Goal: Navigation & Orientation: Find specific page/section

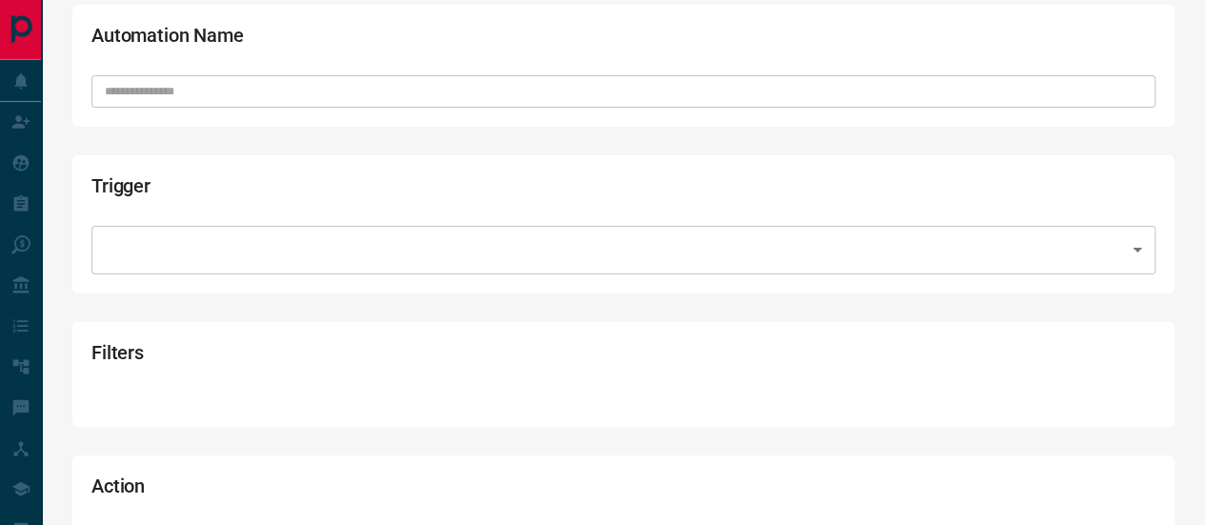
scroll to position [95, 0]
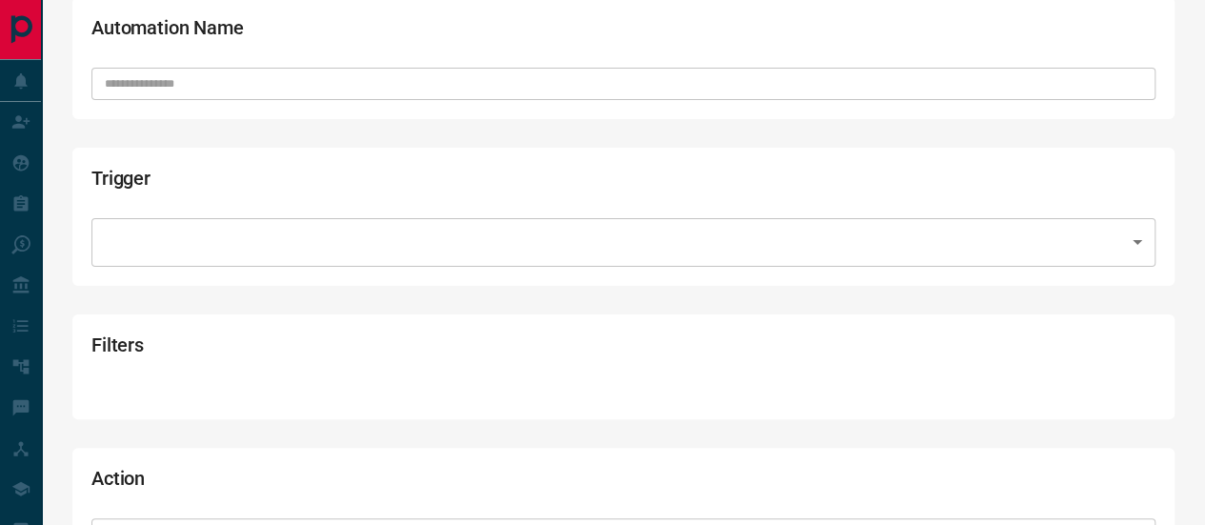
click at [391, 230] on body "Lead Transfers Claim Leads My Leads Tasks Opportunities Deals Campaigns Automat…" at bounding box center [602, 260] width 1205 height 711
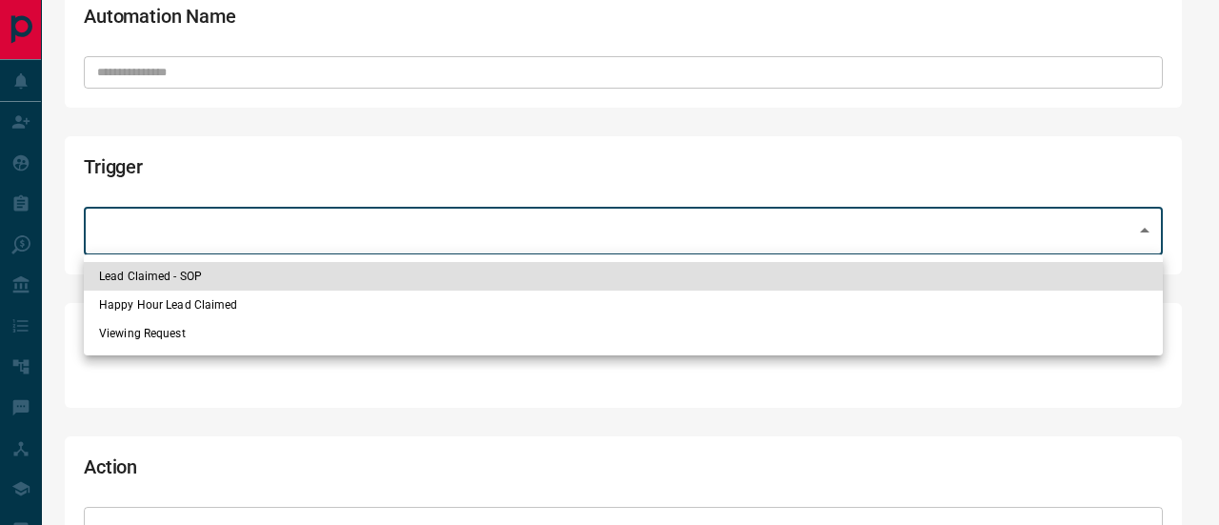
click at [432, 161] on div at bounding box center [609, 262] width 1219 height 525
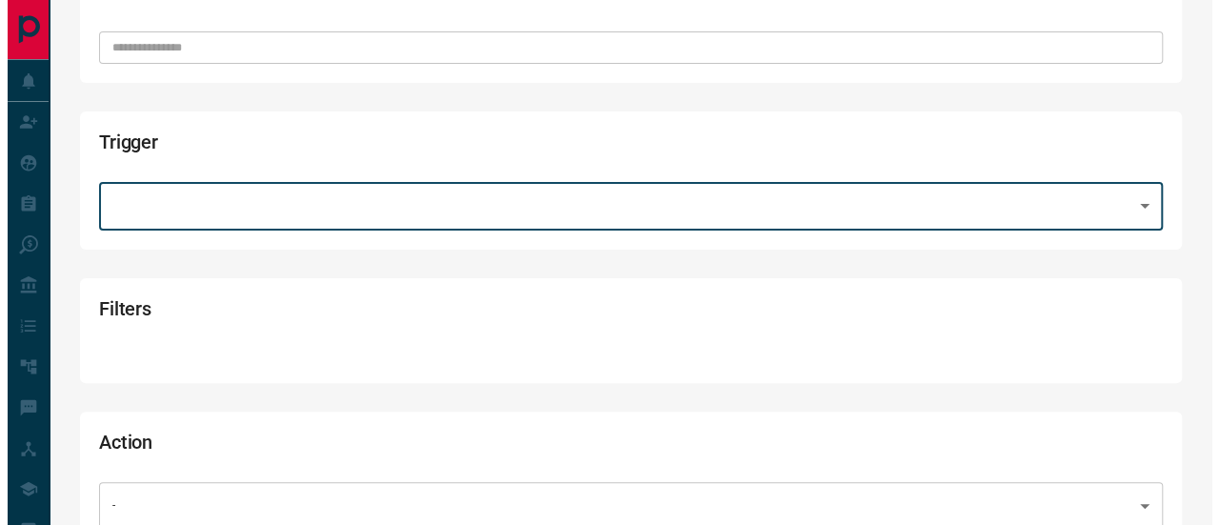
scroll to position [162, 0]
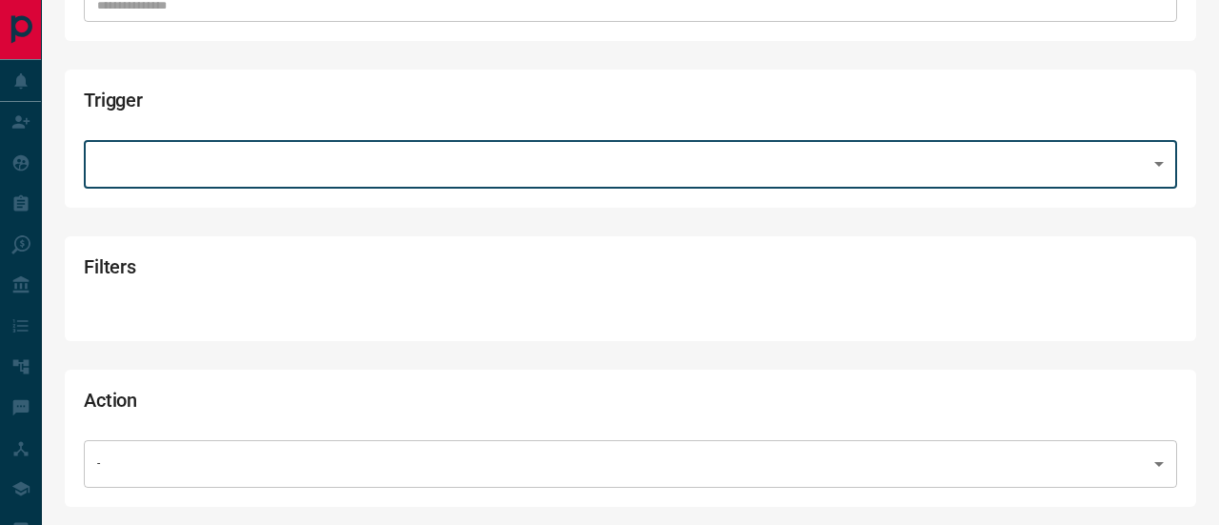
click at [327, 457] on body "Lead Transfers Claim Leads My Leads Tasks Opportunities Deals Campaigns Automat…" at bounding box center [609, 182] width 1219 height 688
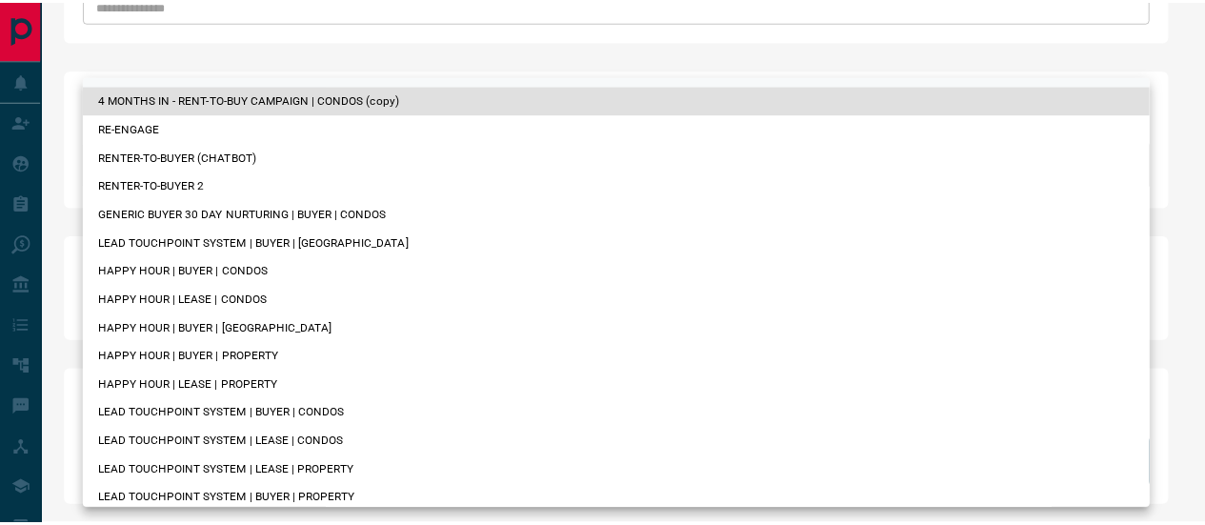
scroll to position [0, 0]
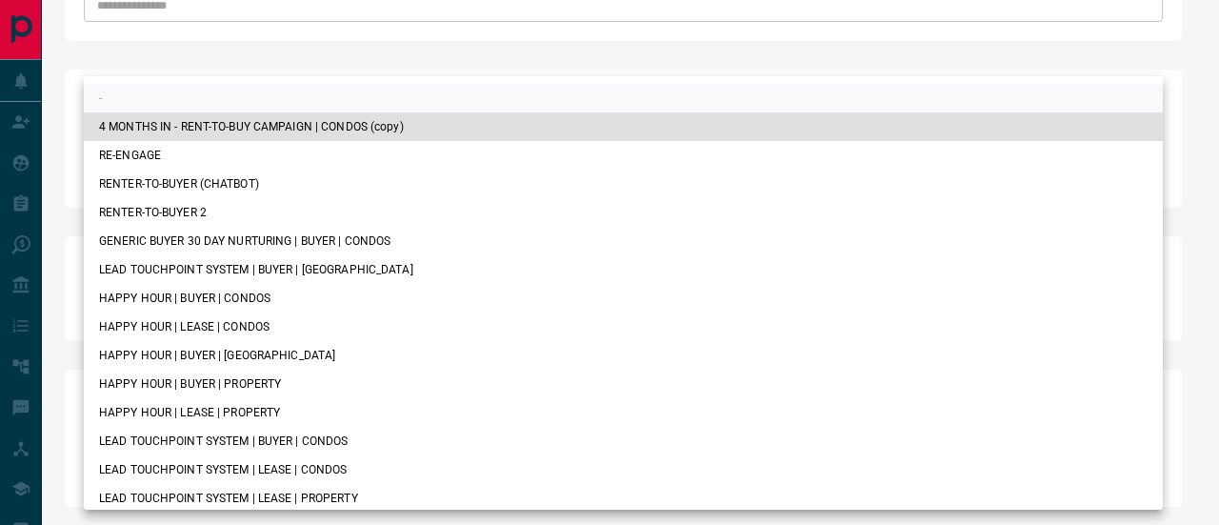
click at [79, 28] on div at bounding box center [609, 262] width 1219 height 525
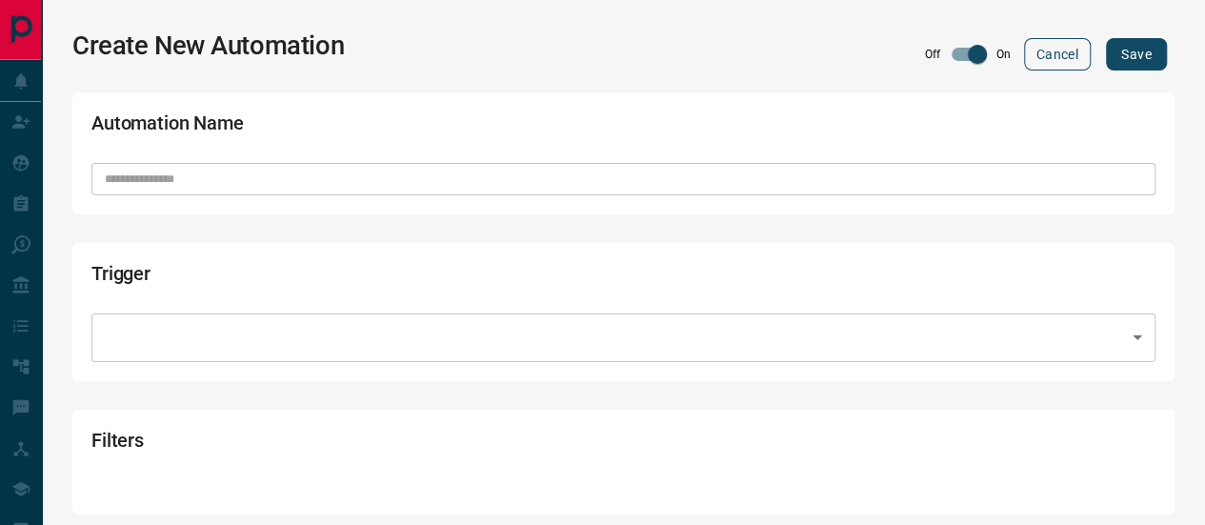
click at [1064, 38] on button "Cancel" at bounding box center [1057, 54] width 67 height 32
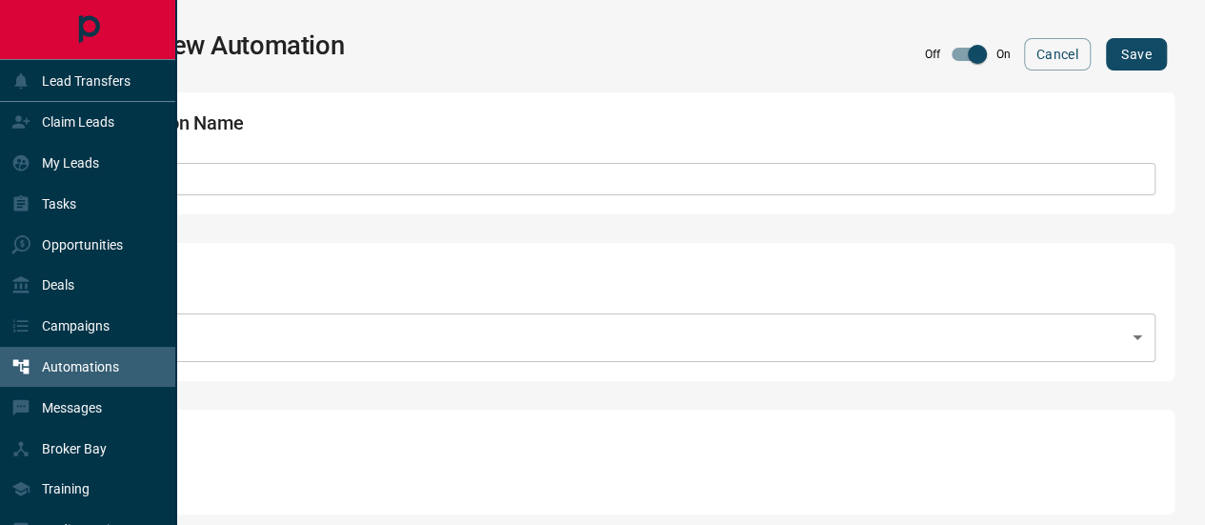
click at [90, 374] on div "Automations" at bounding box center [65, 366] width 108 height 31
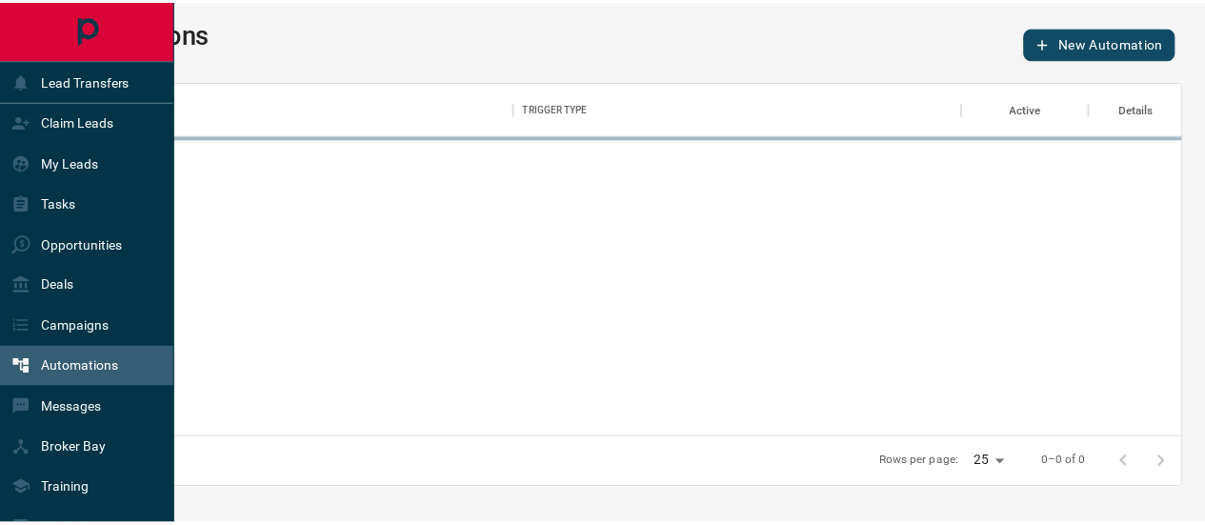
scroll to position [341, 1115]
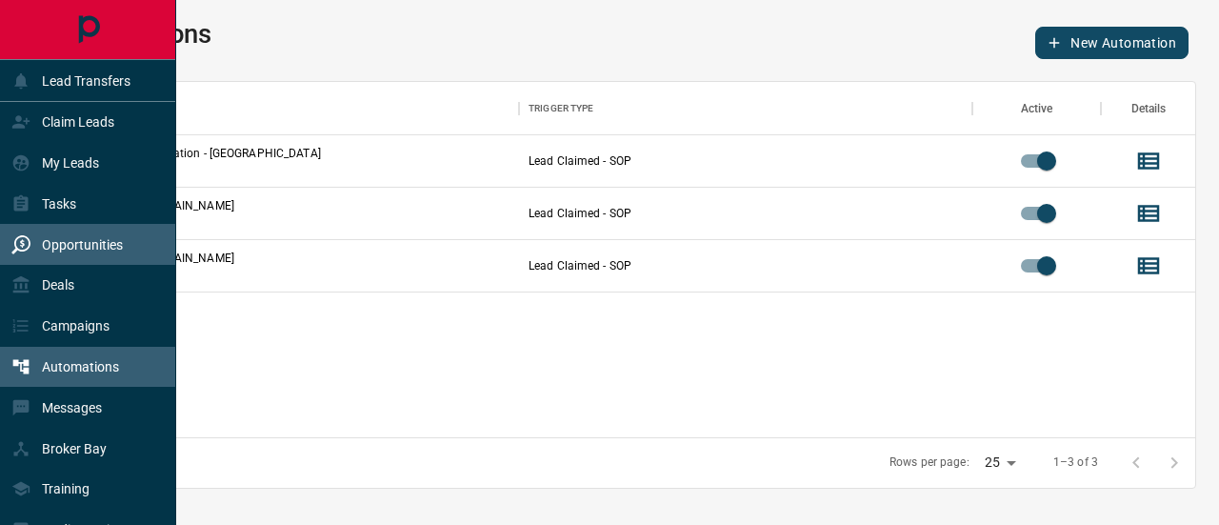
click at [76, 245] on p "Opportunities" at bounding box center [82, 244] width 81 height 15
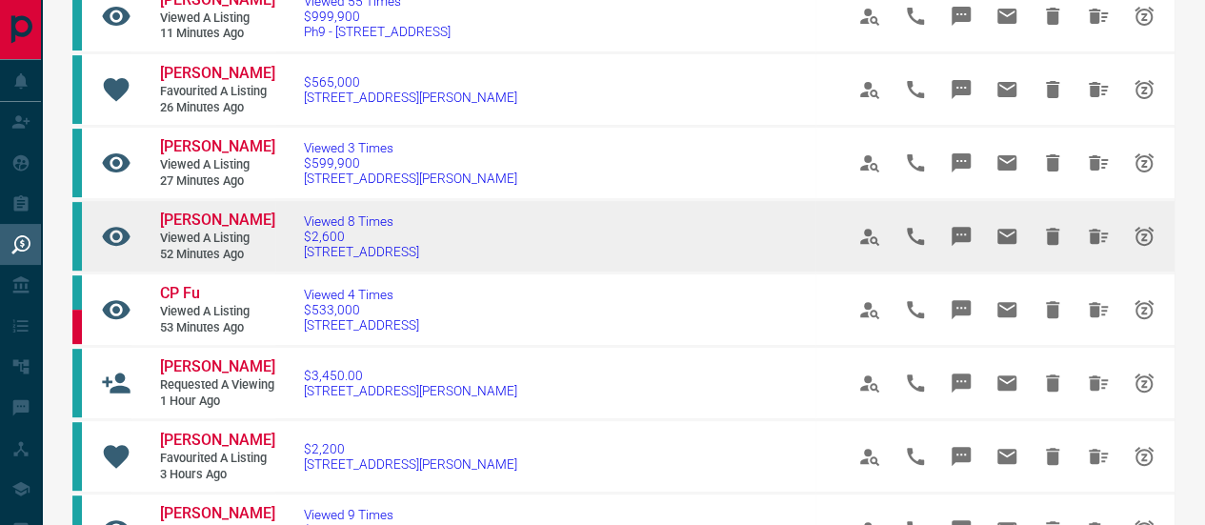
scroll to position [286, 0]
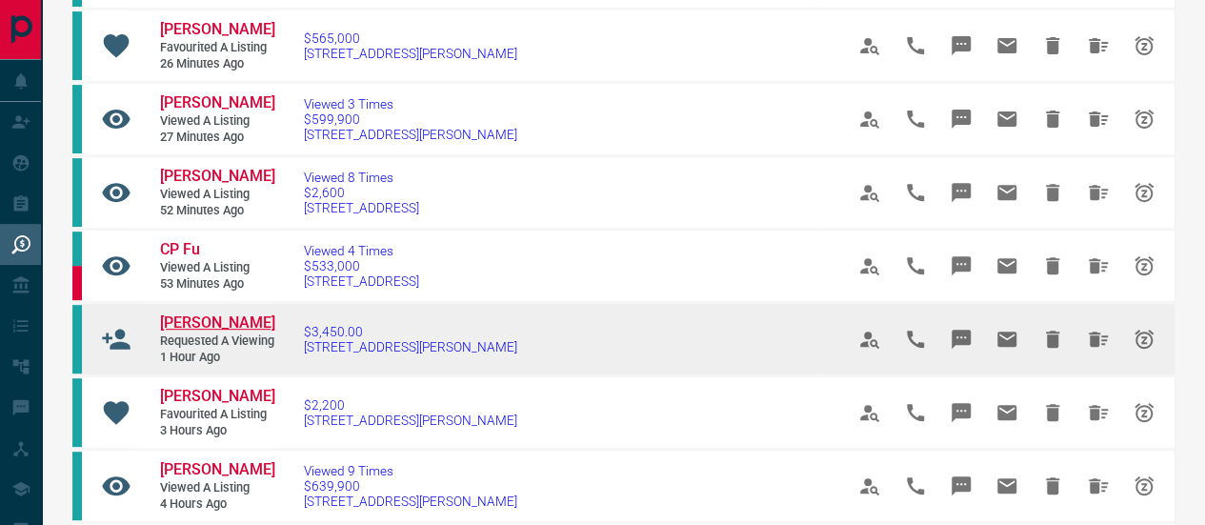
click at [194, 313] on span "[PERSON_NAME]" at bounding box center [217, 322] width 115 height 18
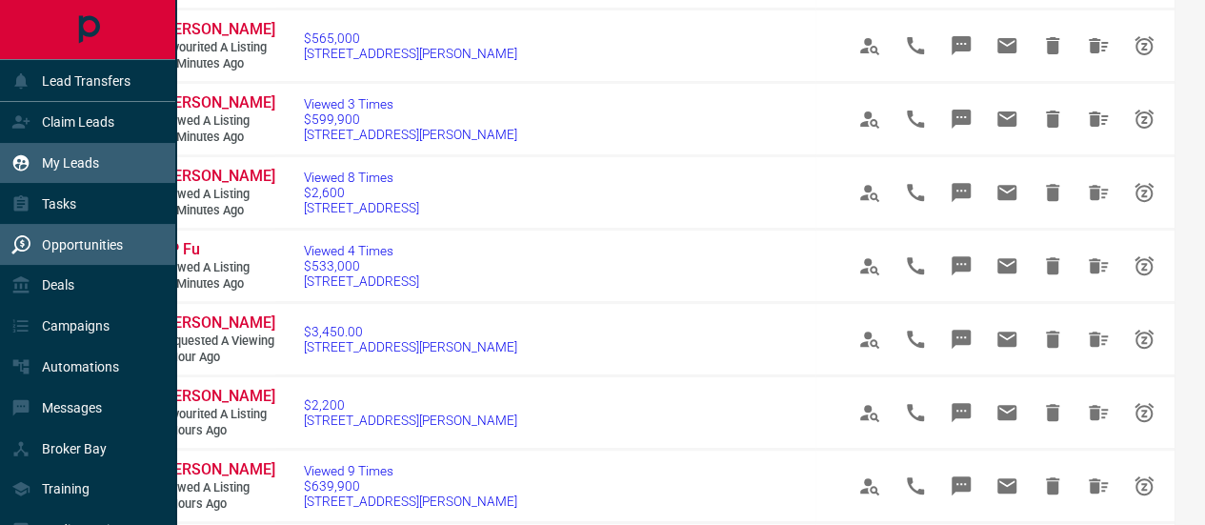
click at [76, 161] on p "My Leads" at bounding box center [70, 162] width 57 height 15
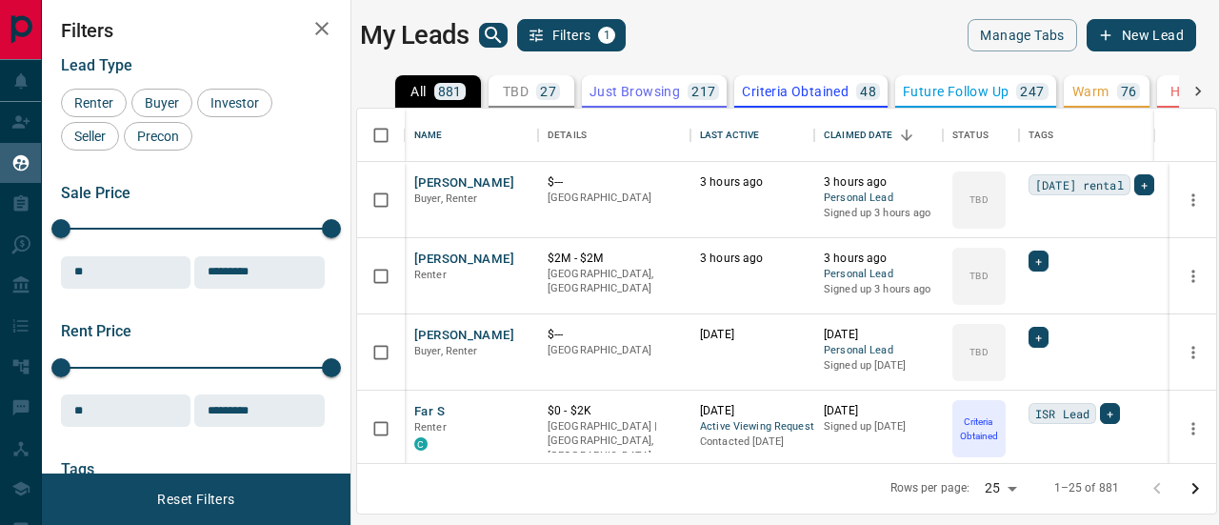
scroll to position [0, 40]
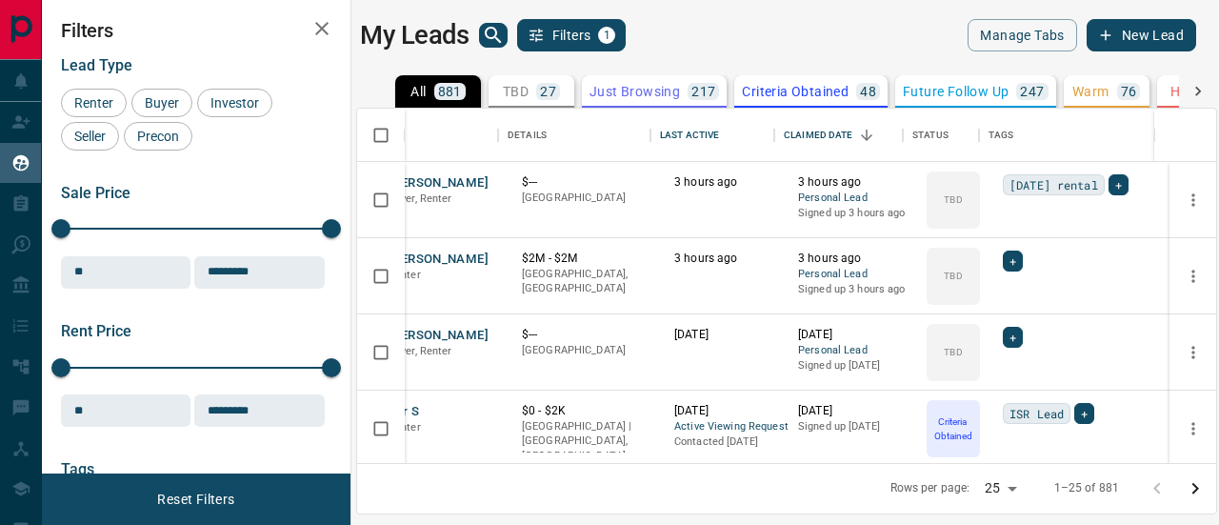
click at [1171, 90] on p "HOT" at bounding box center [1185, 91] width 28 height 13
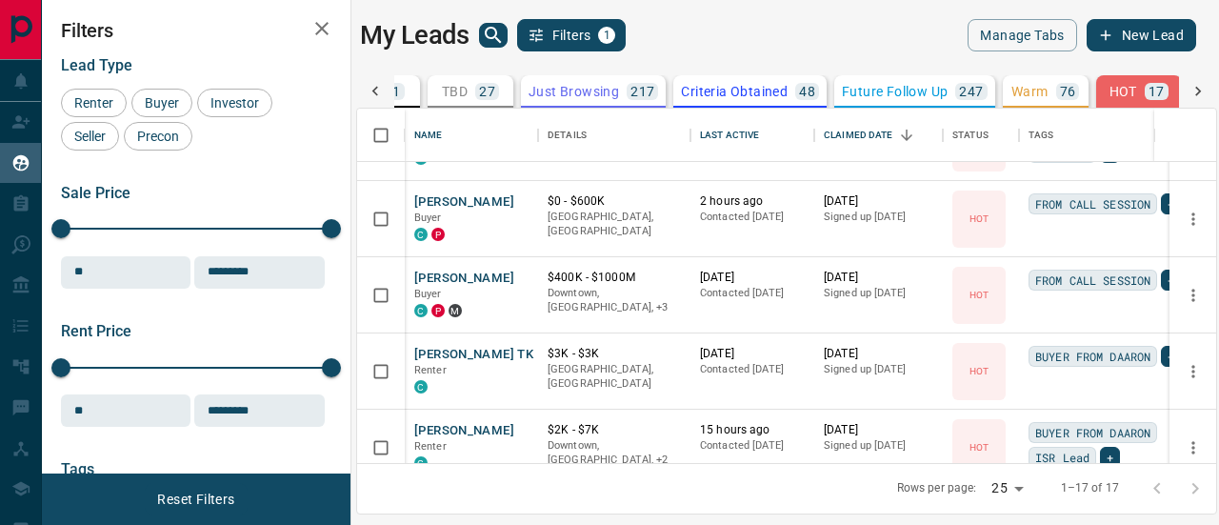
scroll to position [476, 0]
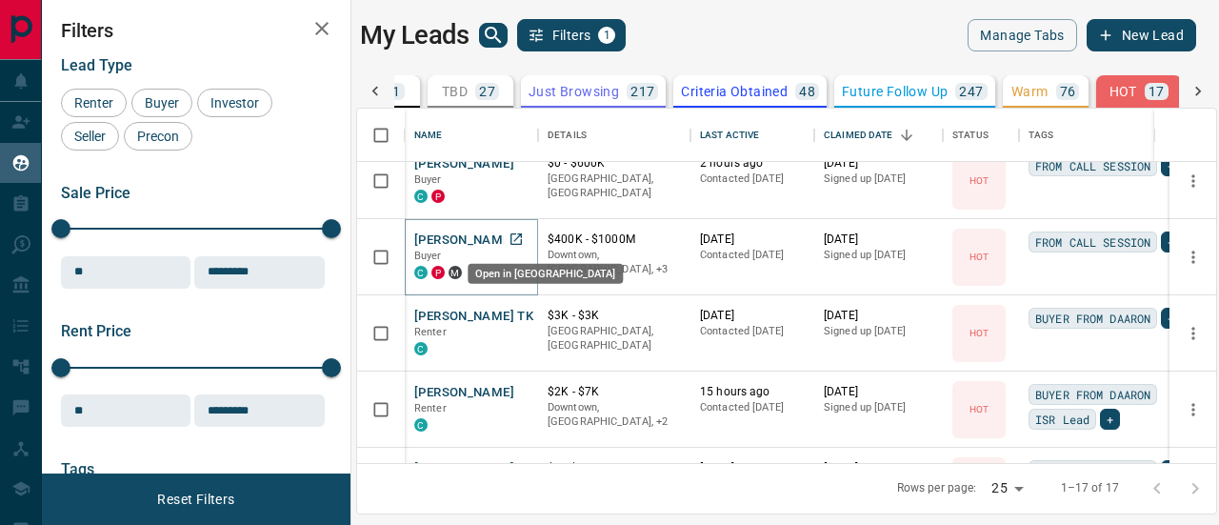
click at [512, 239] on icon "Open in New Tab" at bounding box center [516, 238] width 15 height 15
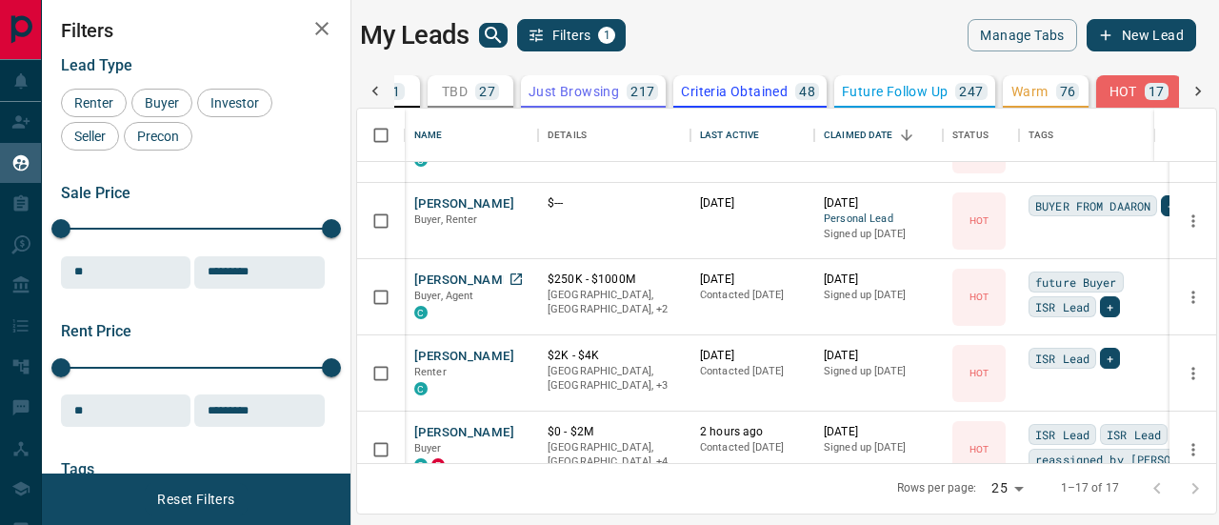
scroll to position [857, 0]
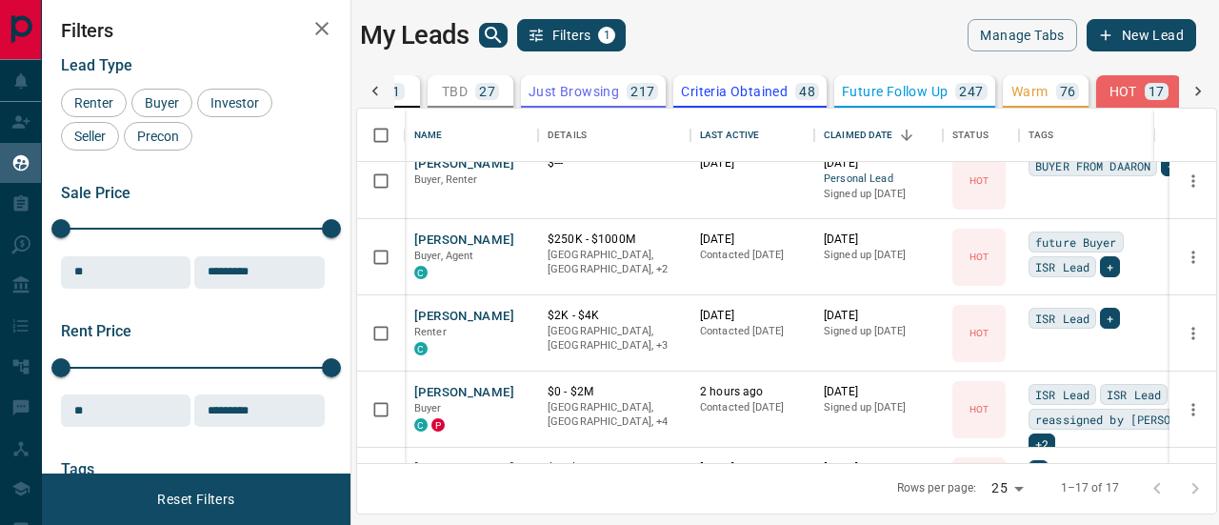
click at [372, 89] on icon at bounding box center [375, 91] width 19 height 19
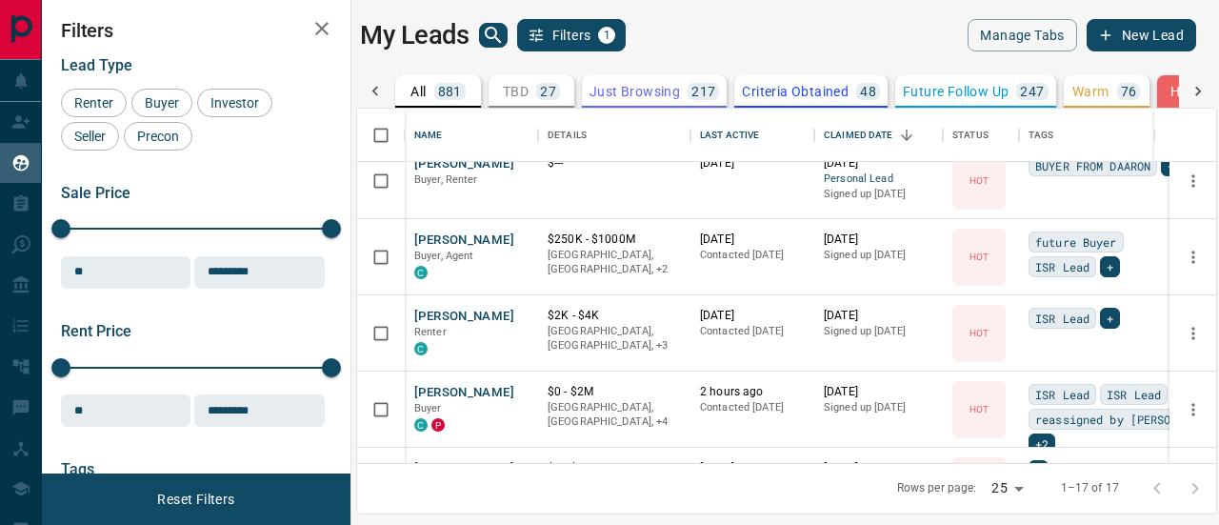
click at [372, 89] on div "All 881 TBD 27 Do Not Contact - Not Responsive 124 Bogus 67 Just Browsing 217 C…" at bounding box center [786, 91] width 861 height 32
click at [430, 90] on div "All 881" at bounding box center [438, 91] width 54 height 17
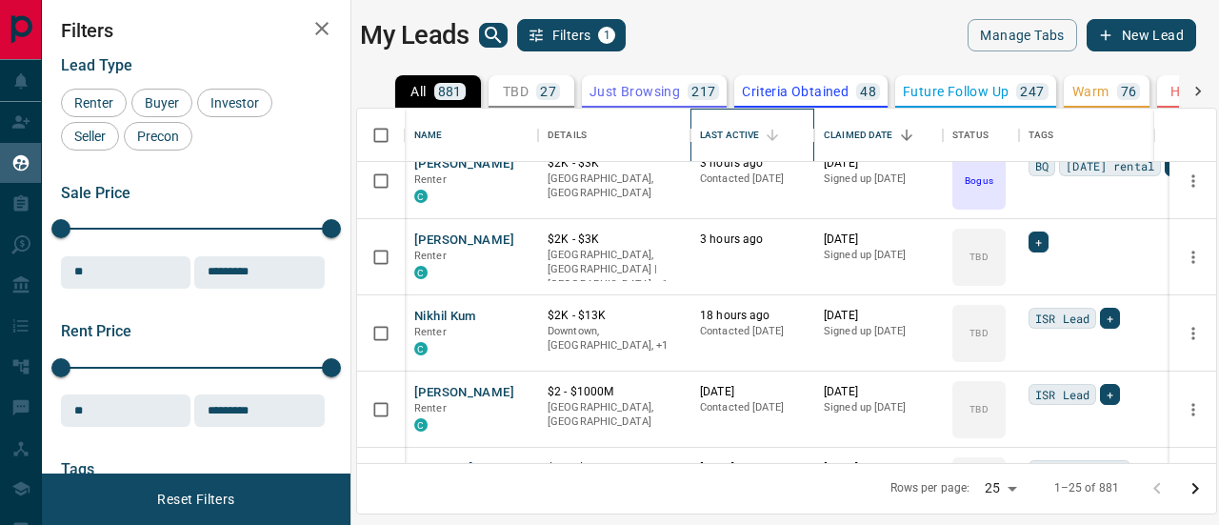
click at [724, 134] on div "Last Active" at bounding box center [729, 135] width 59 height 53
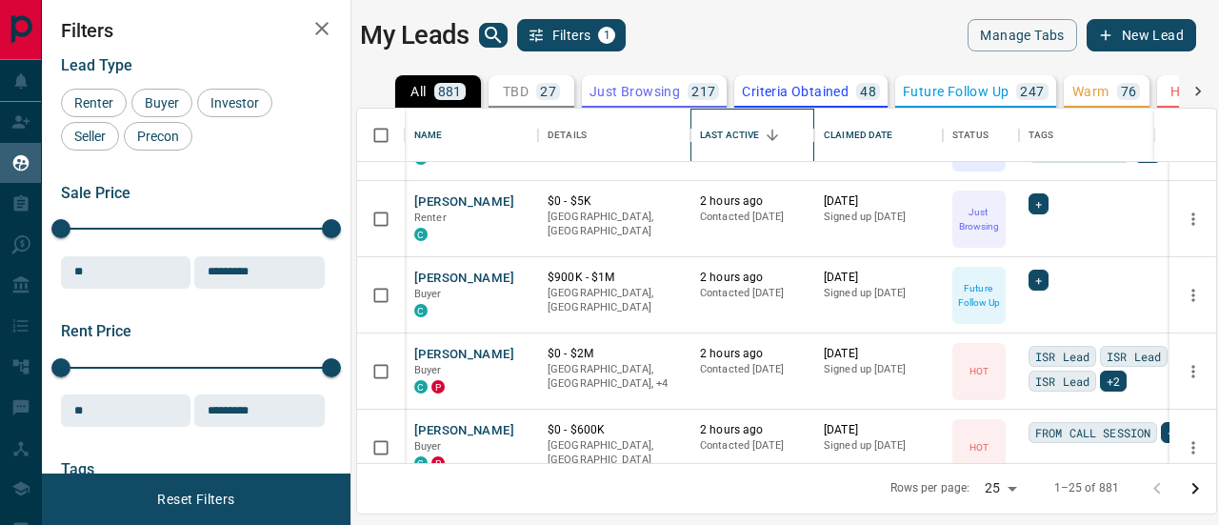
scroll to position [1143, 0]
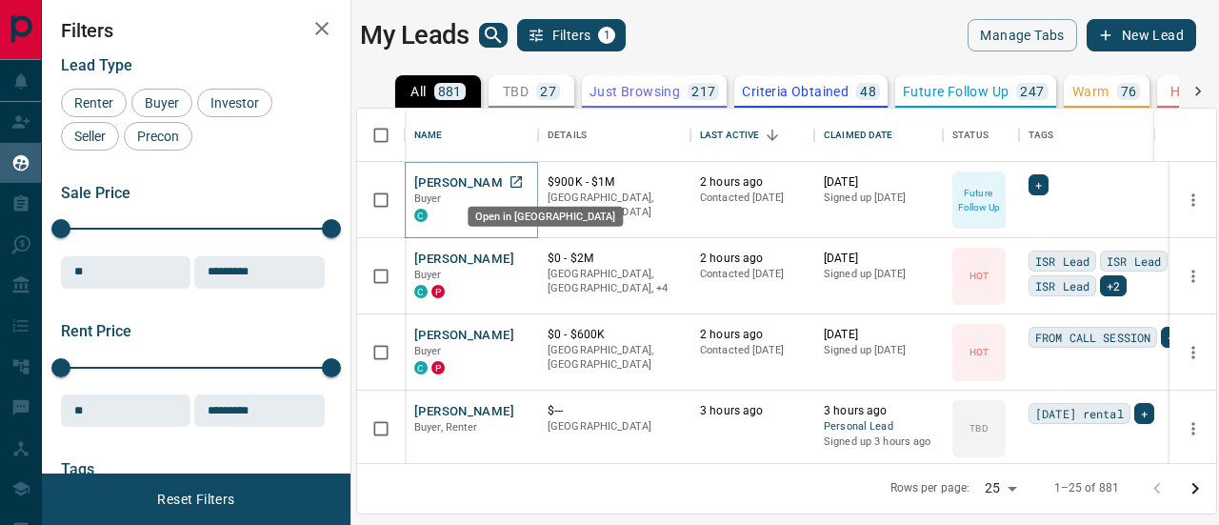
click at [522, 180] on icon "Open in New Tab" at bounding box center [516, 181] width 15 height 15
click at [520, 331] on icon "Open in New Tab" at bounding box center [516, 334] width 15 height 15
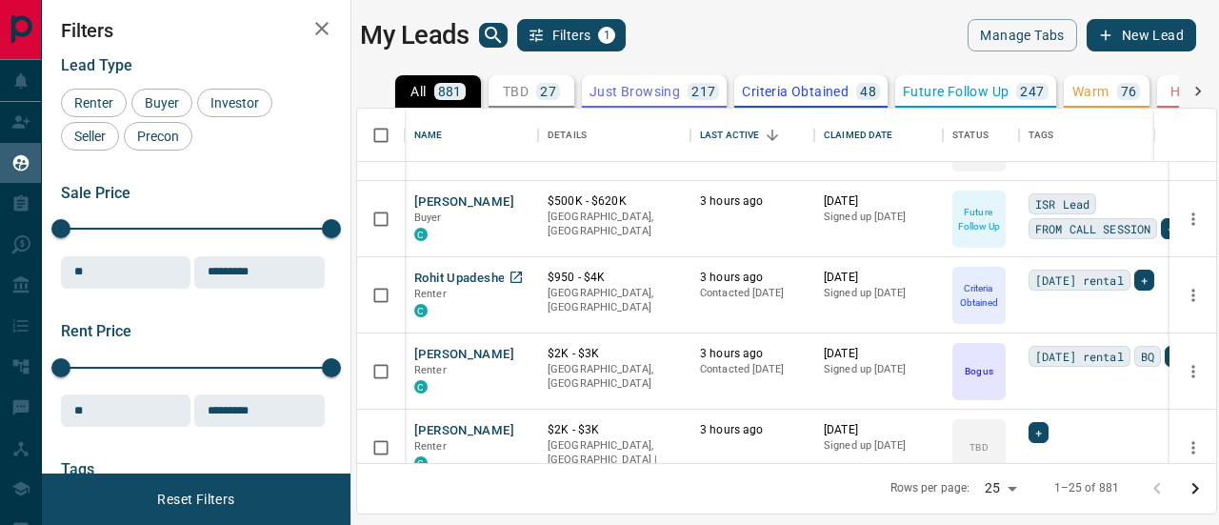
scroll to position [1524, 0]
